Goal: Browse casually: Explore the website without a specific task or goal

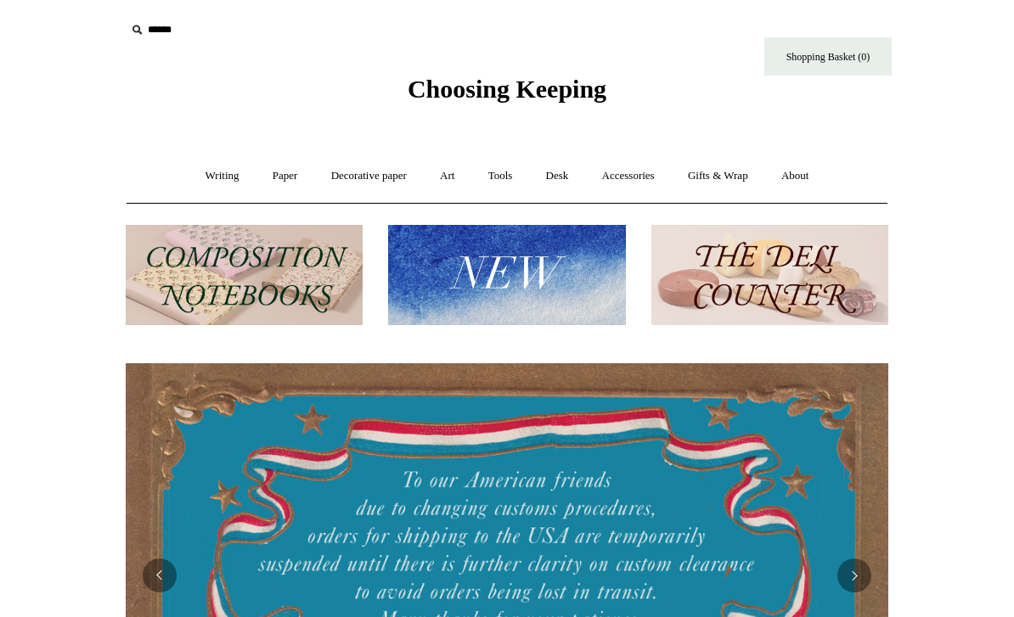
click at [567, 271] on img at bounding box center [506, 275] width 237 height 101
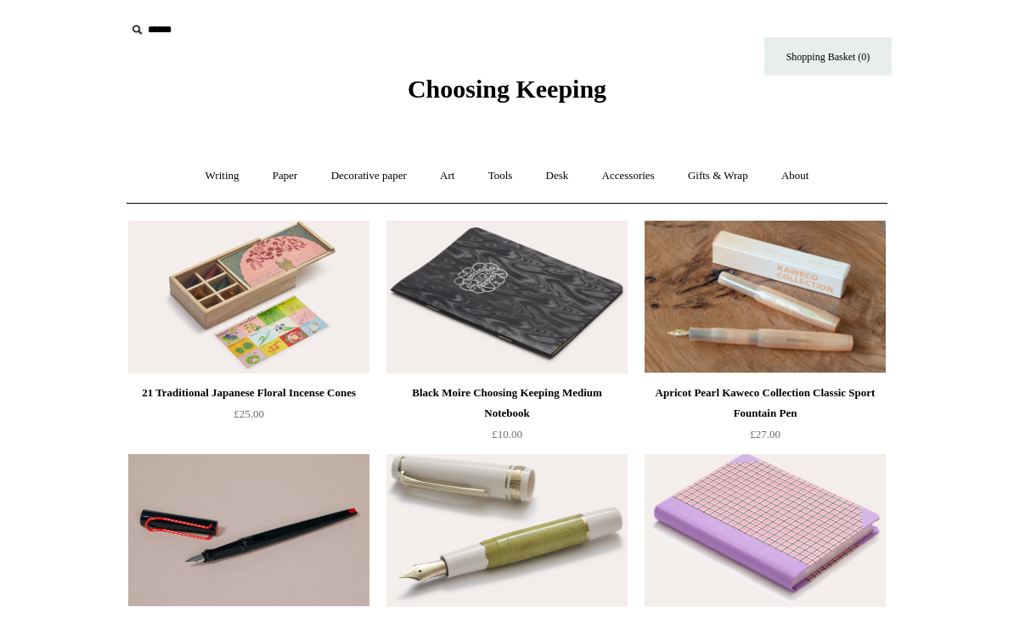
click at [455, 182] on link "Art +" at bounding box center [447, 176] width 45 height 45
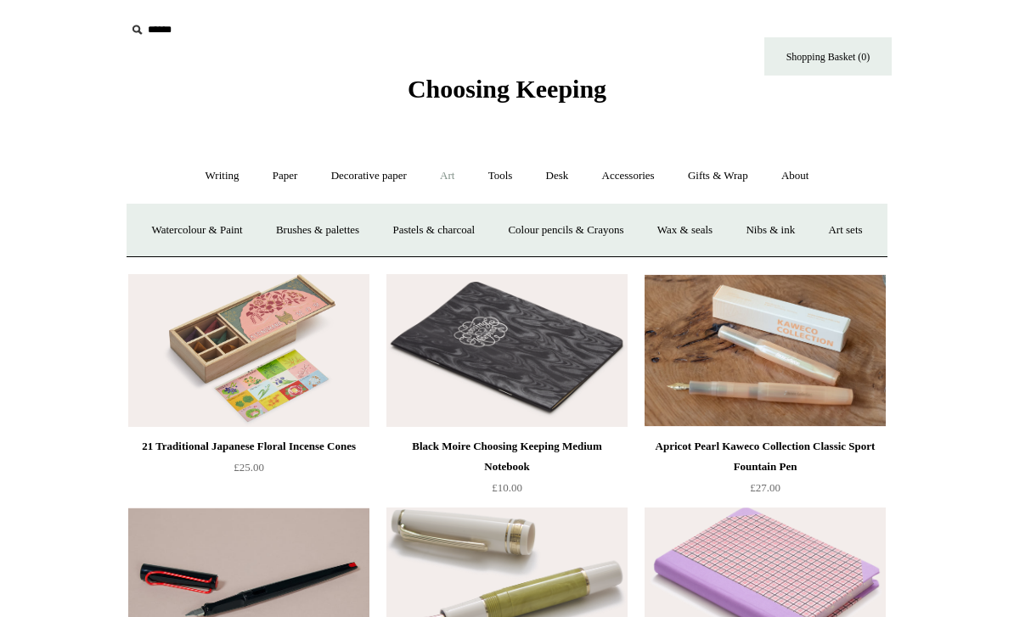
click at [233, 228] on link "Watercolour & Paint" at bounding box center [196, 230] width 121 height 45
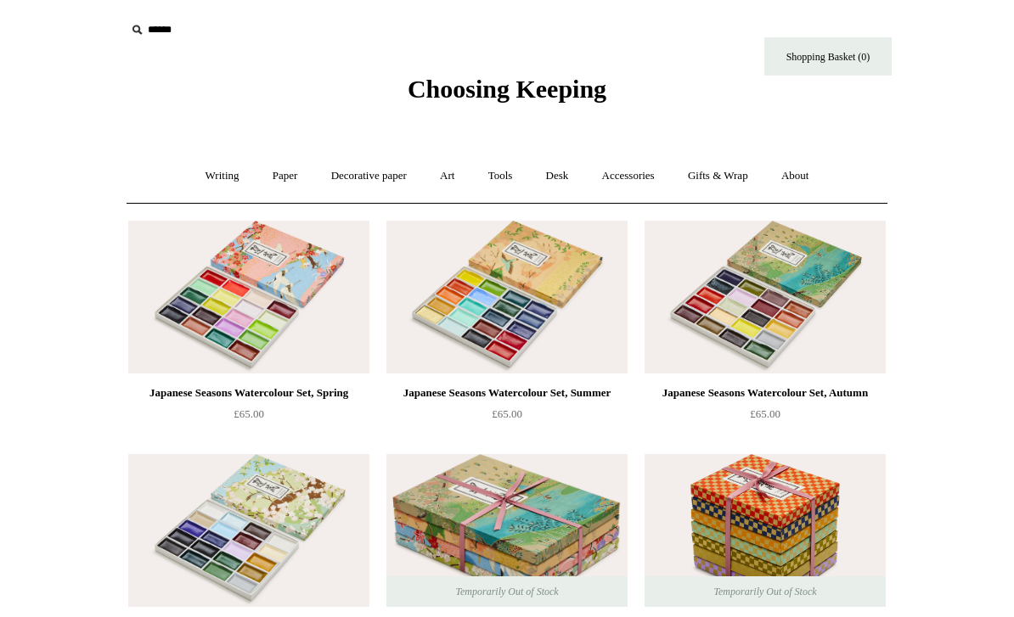
click at [289, 177] on link "Paper +" at bounding box center [285, 176] width 56 height 45
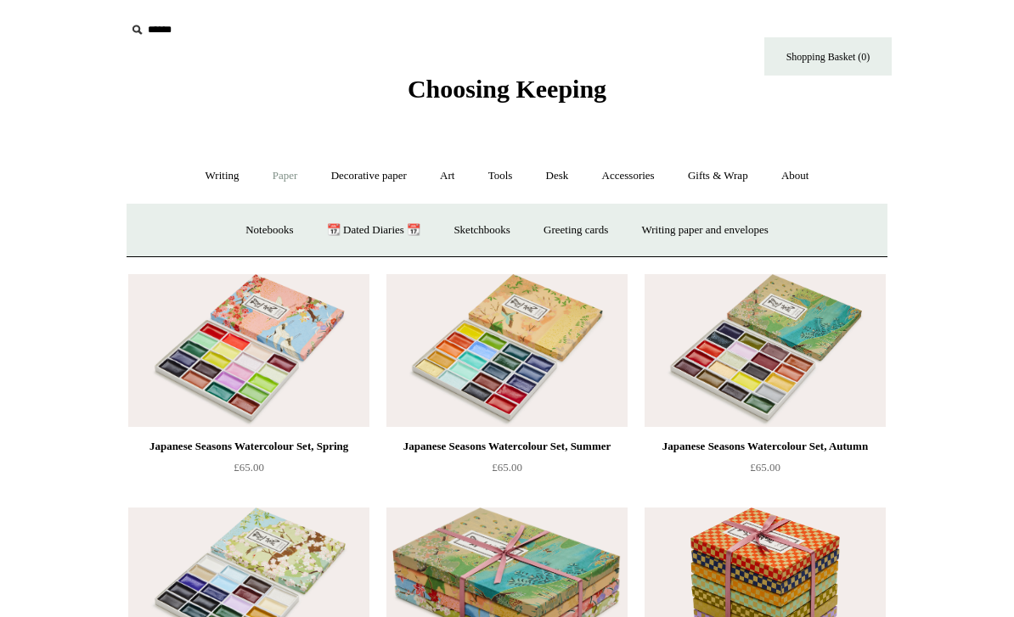
click at [696, 222] on link "Writing paper and envelopes +" at bounding box center [705, 230] width 157 height 45
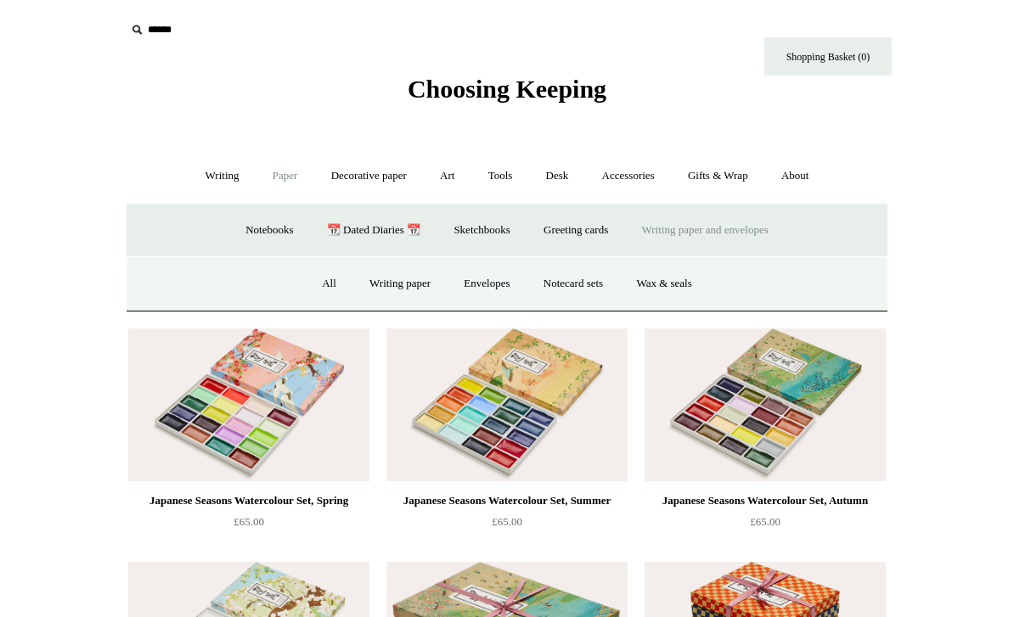
click at [604, 231] on link "Greeting cards +" at bounding box center [575, 230] width 95 height 45
click at [779, 228] on link "Writing paper and envelopes +" at bounding box center [705, 230] width 157 height 45
click at [515, 284] on link "Envelopes" at bounding box center [486, 284] width 76 height 45
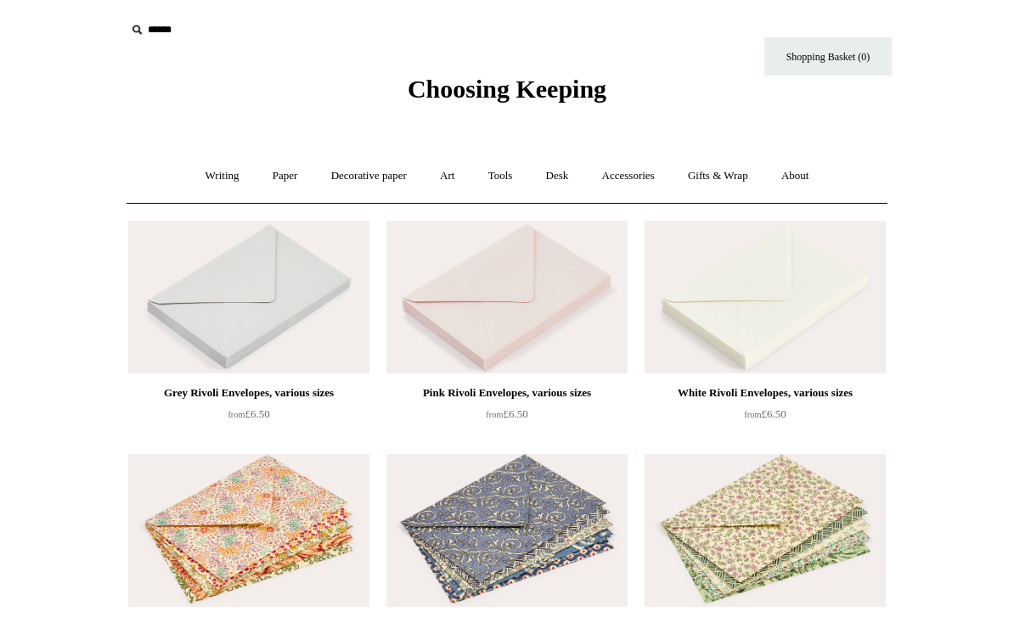
click at [815, 177] on link "About +" at bounding box center [795, 176] width 59 height 45
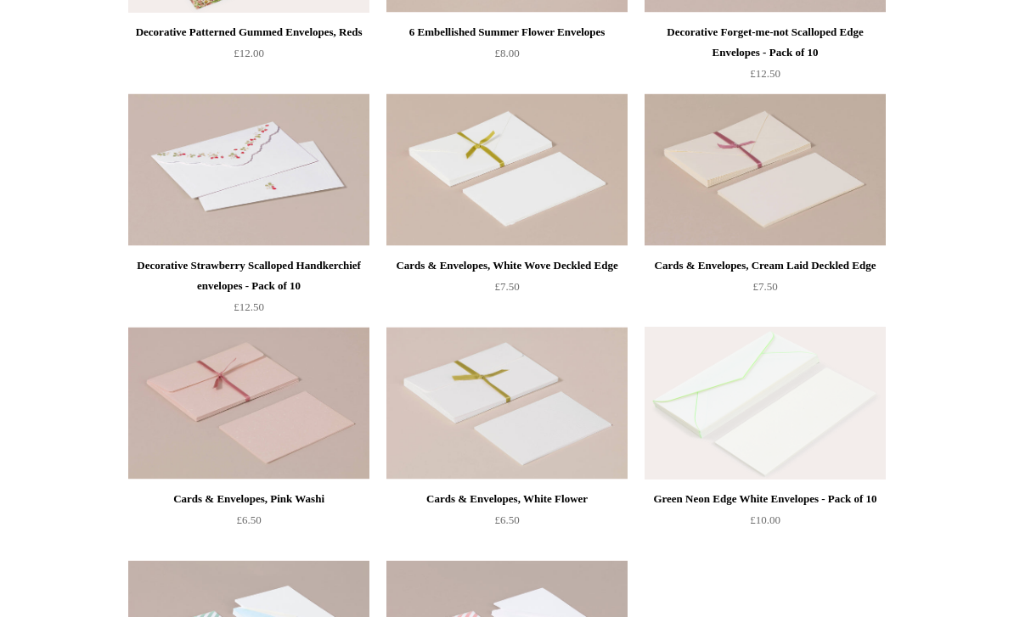
scroll to position [1277, 0]
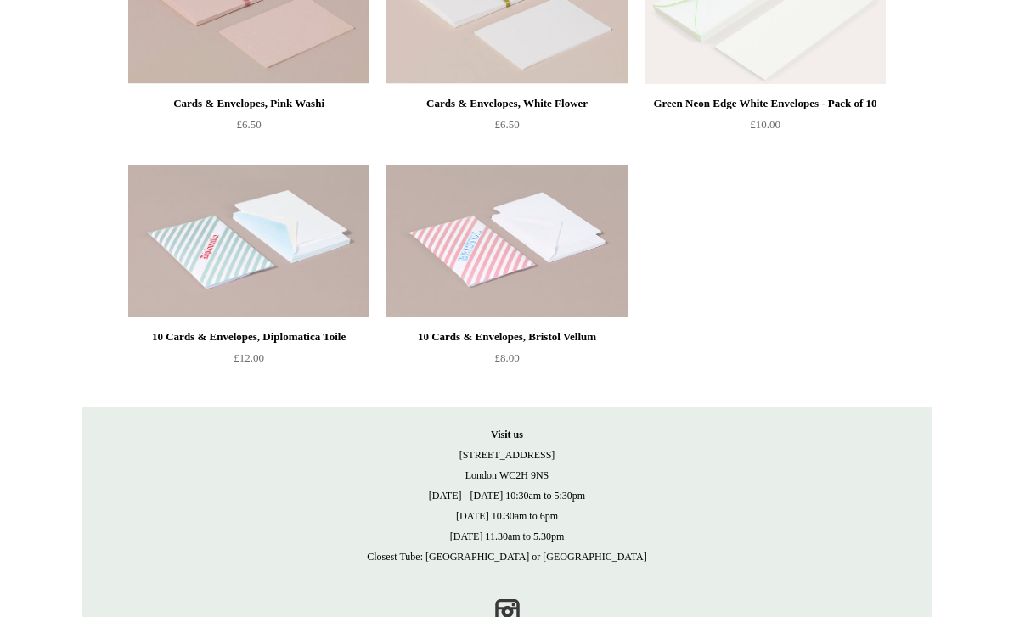
click at [503, 610] on link "Instagram" at bounding box center [506, 611] width 37 height 37
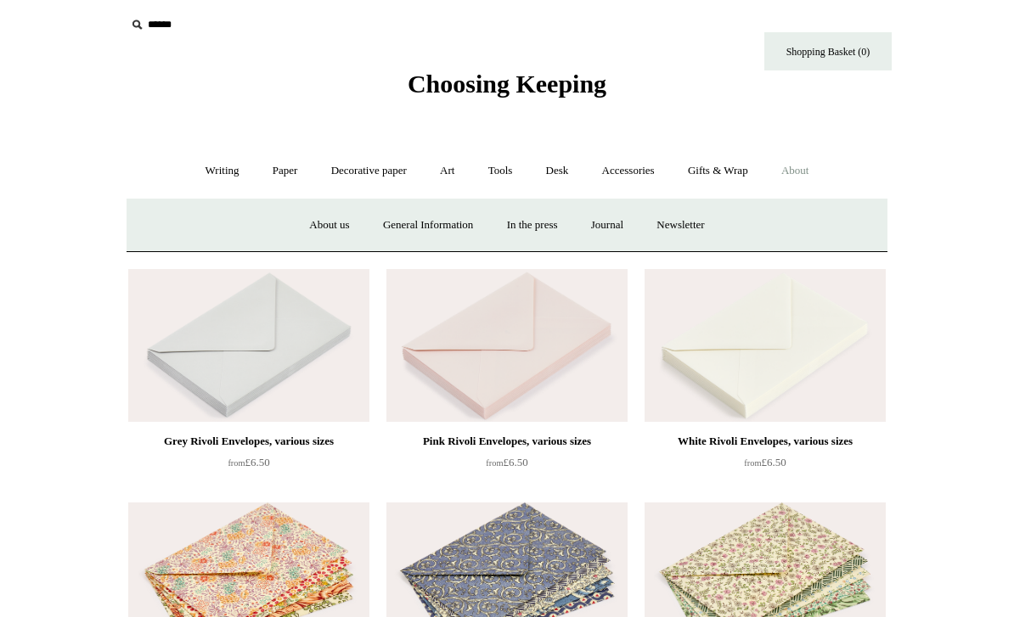
scroll to position [0, 0]
